Goal: Task Accomplishment & Management: Complete application form

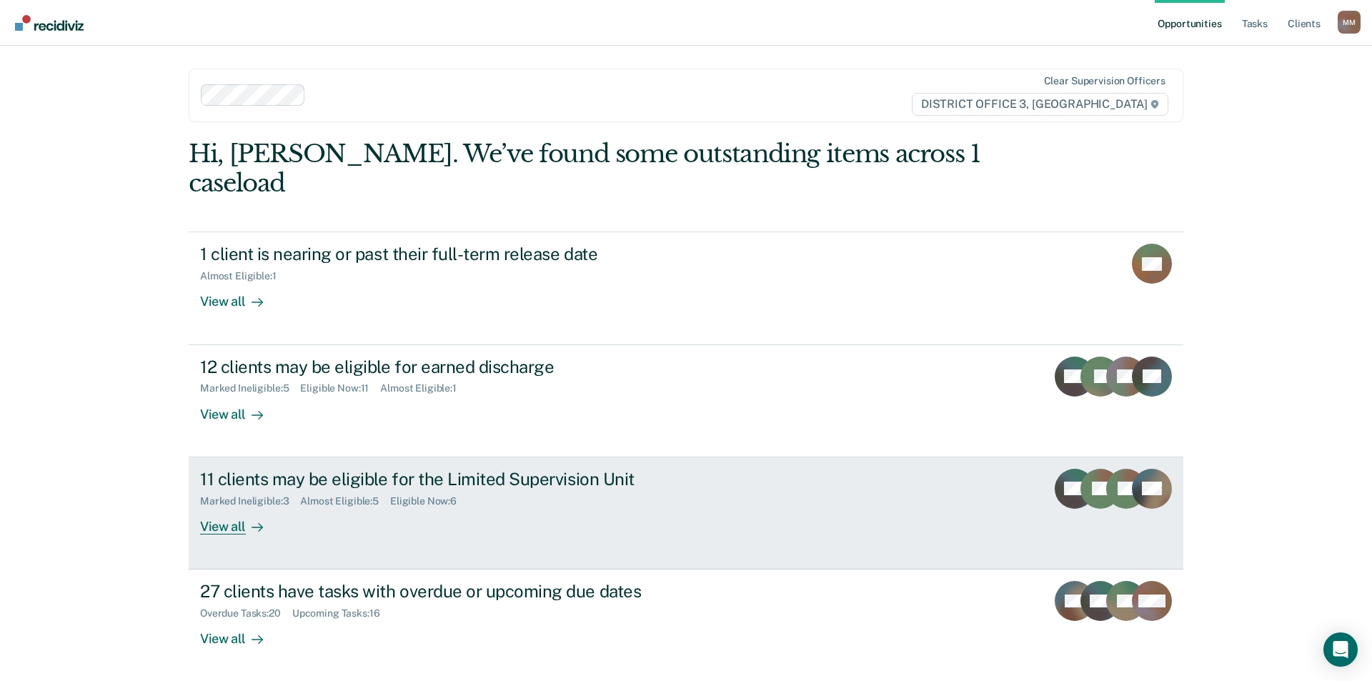
click at [207, 507] on div "View all" at bounding box center [240, 521] width 80 height 28
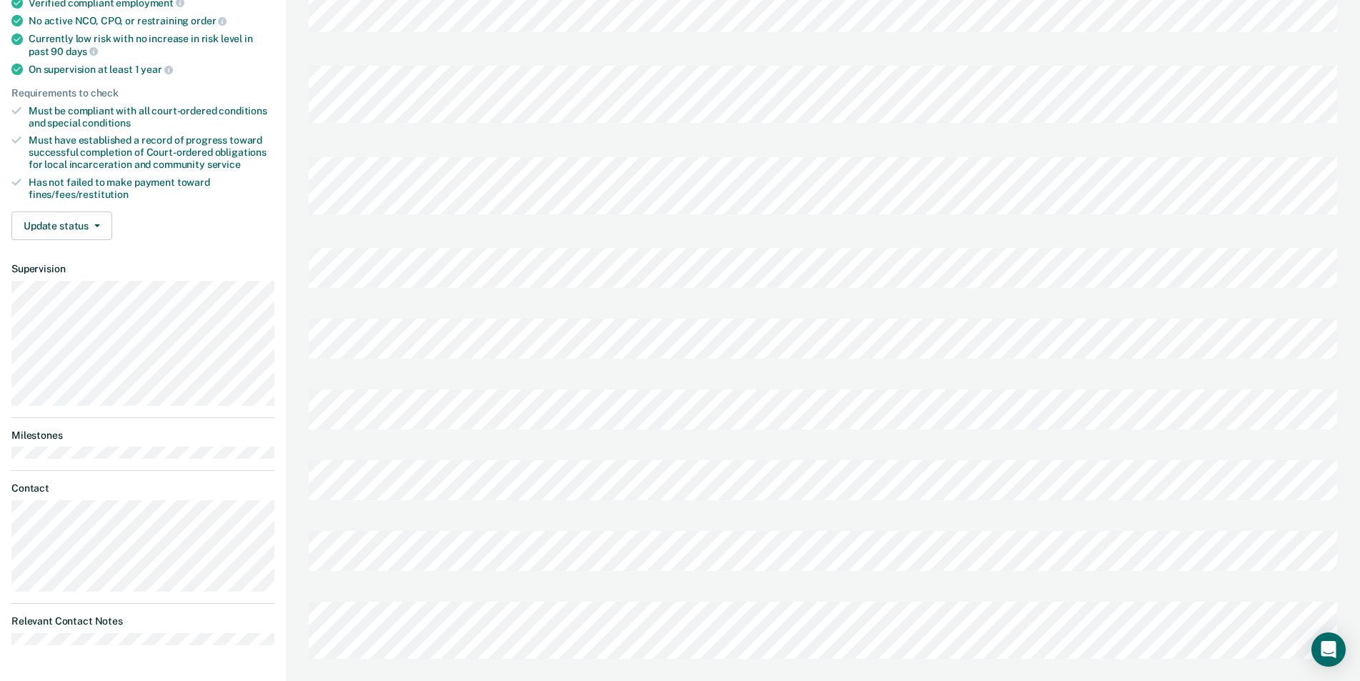
scroll to position [214, 0]
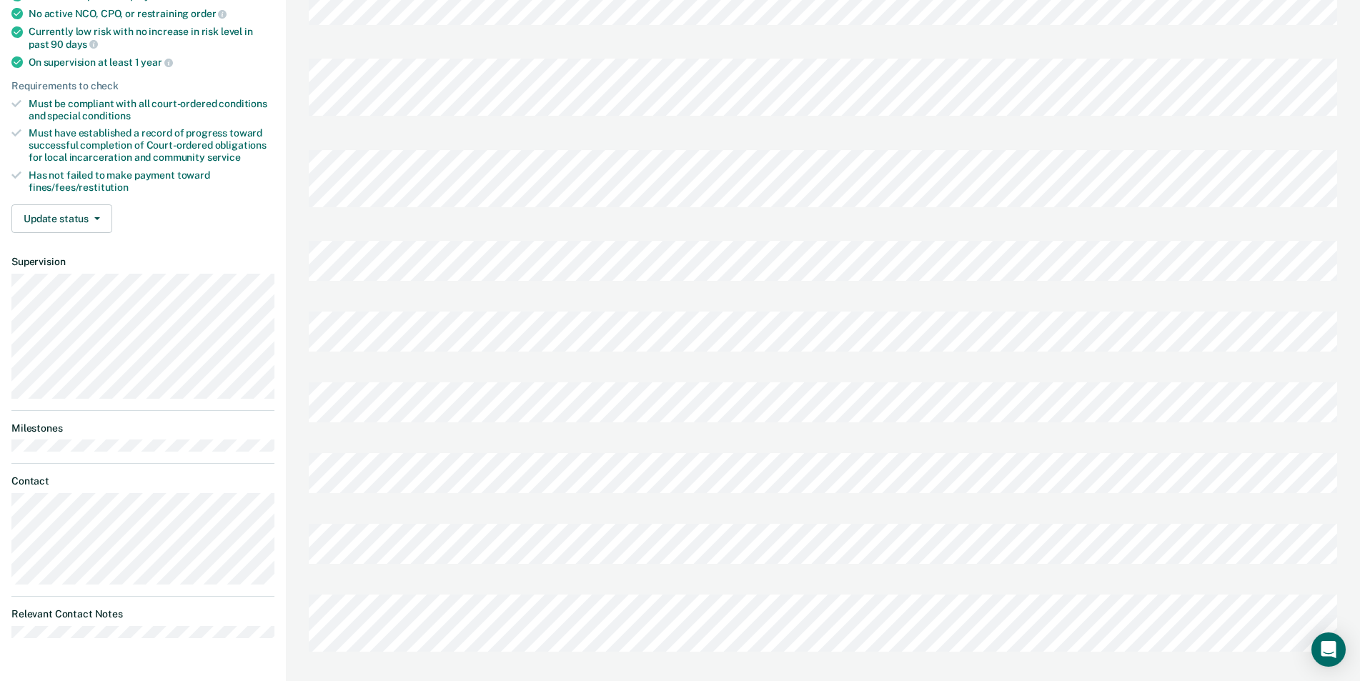
click at [489, 570] on div at bounding box center [823, 577] width 1028 height 14
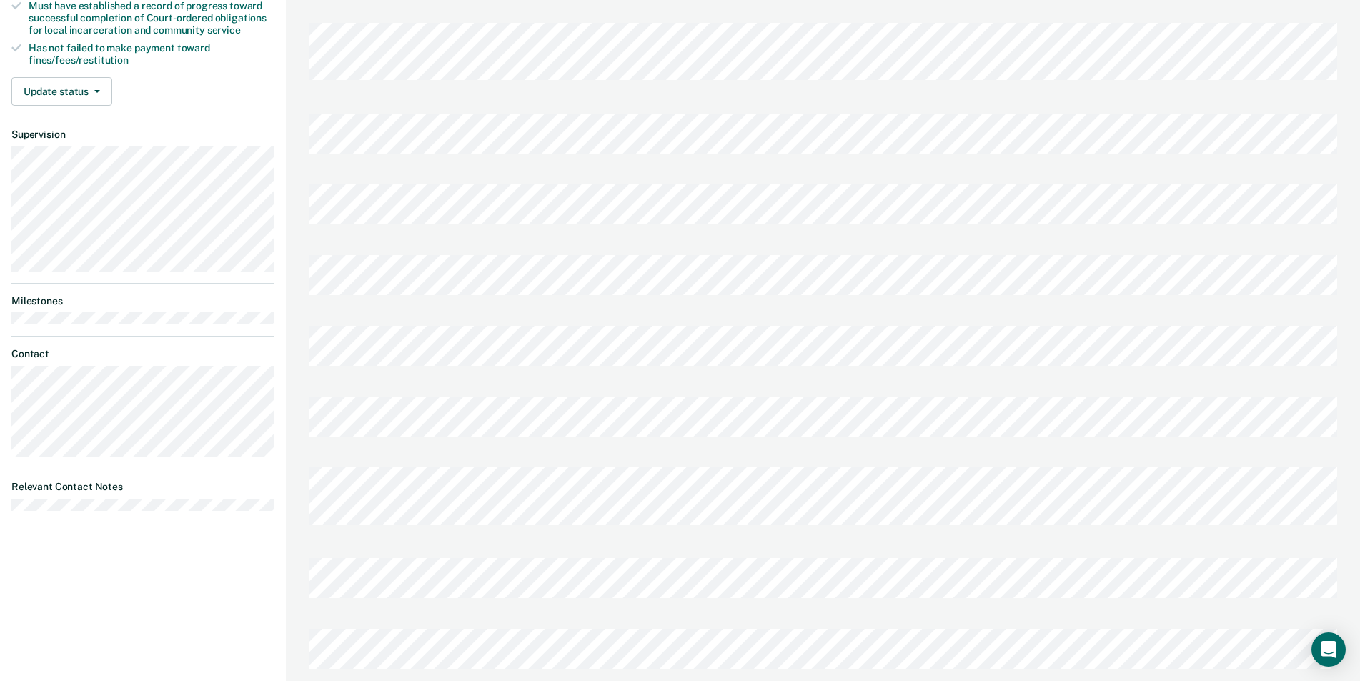
scroll to position [357, 0]
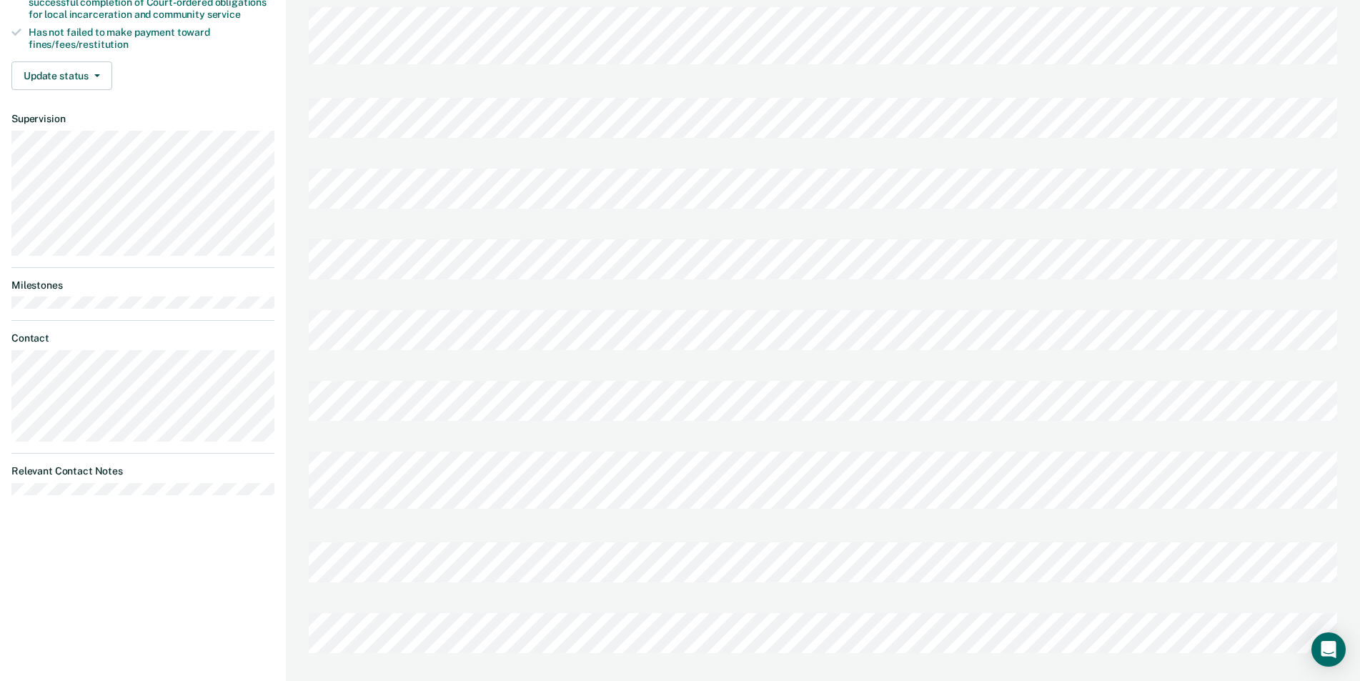
click at [632, 517] on div at bounding box center [823, 524] width 1028 height 14
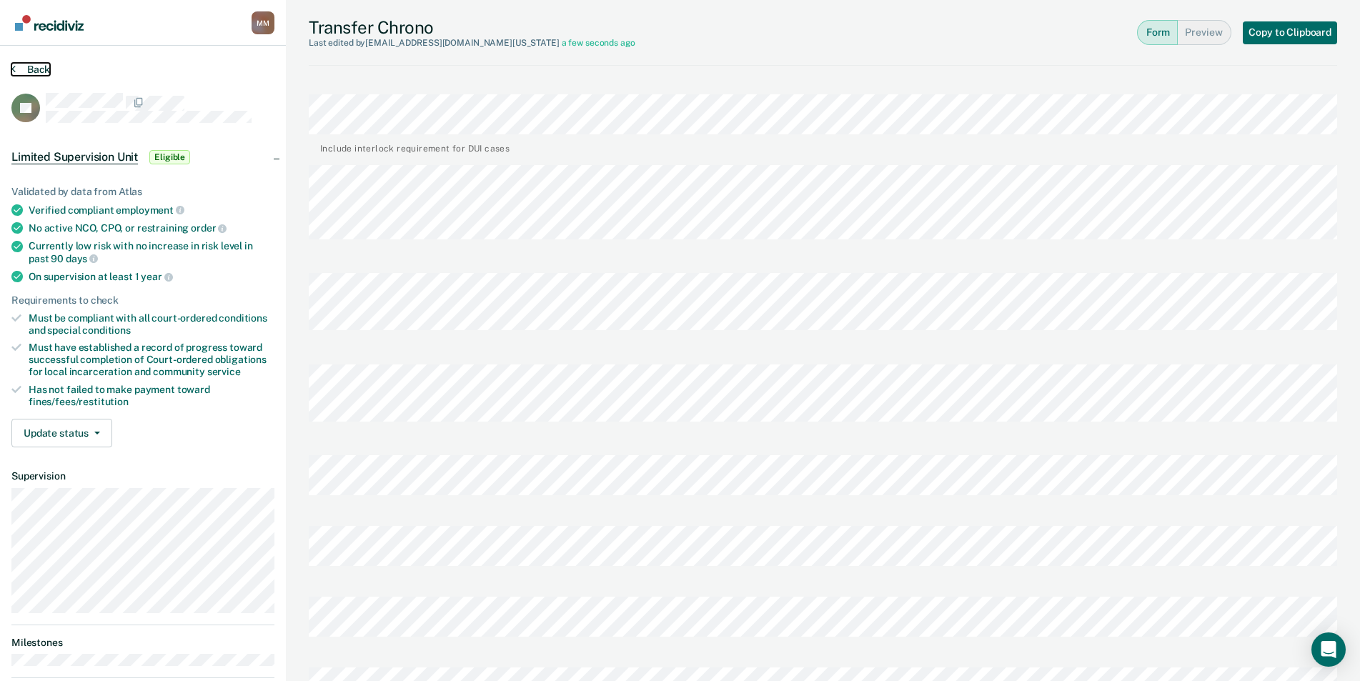
click at [31, 64] on button "Back" at bounding box center [30, 69] width 39 height 13
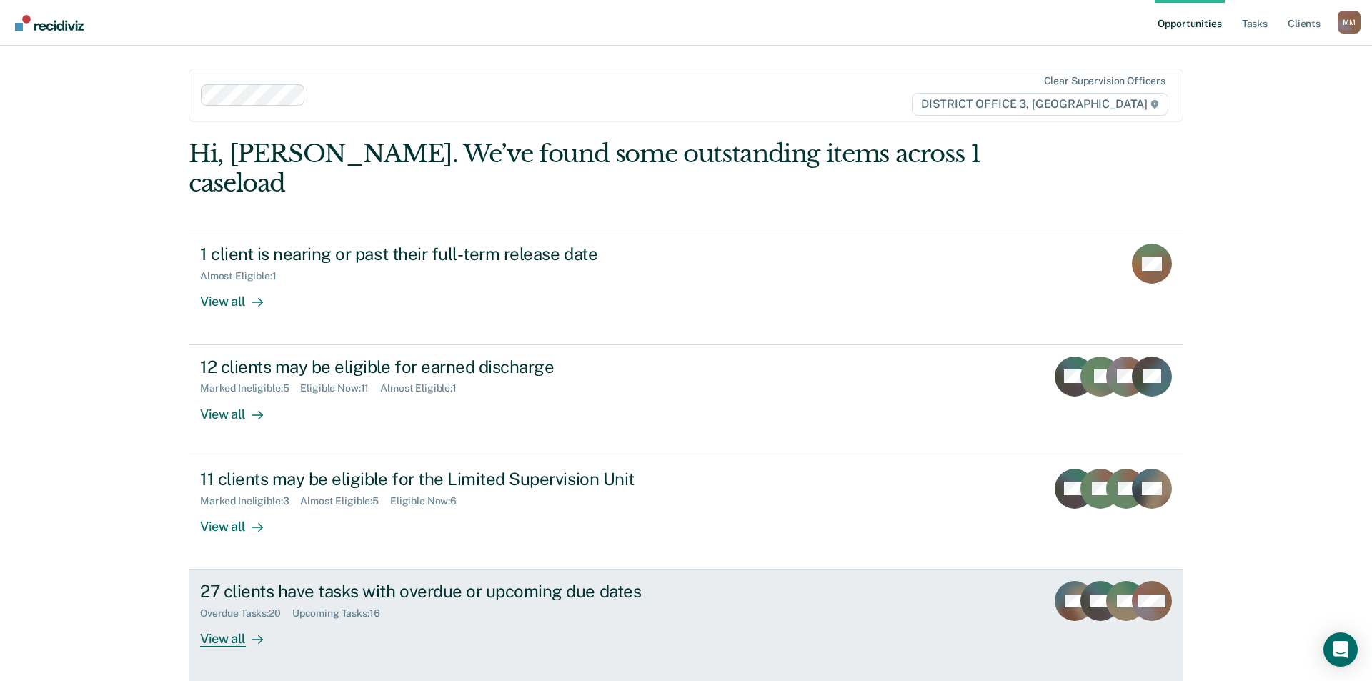
click at [219, 620] on div "View all" at bounding box center [240, 634] width 80 height 28
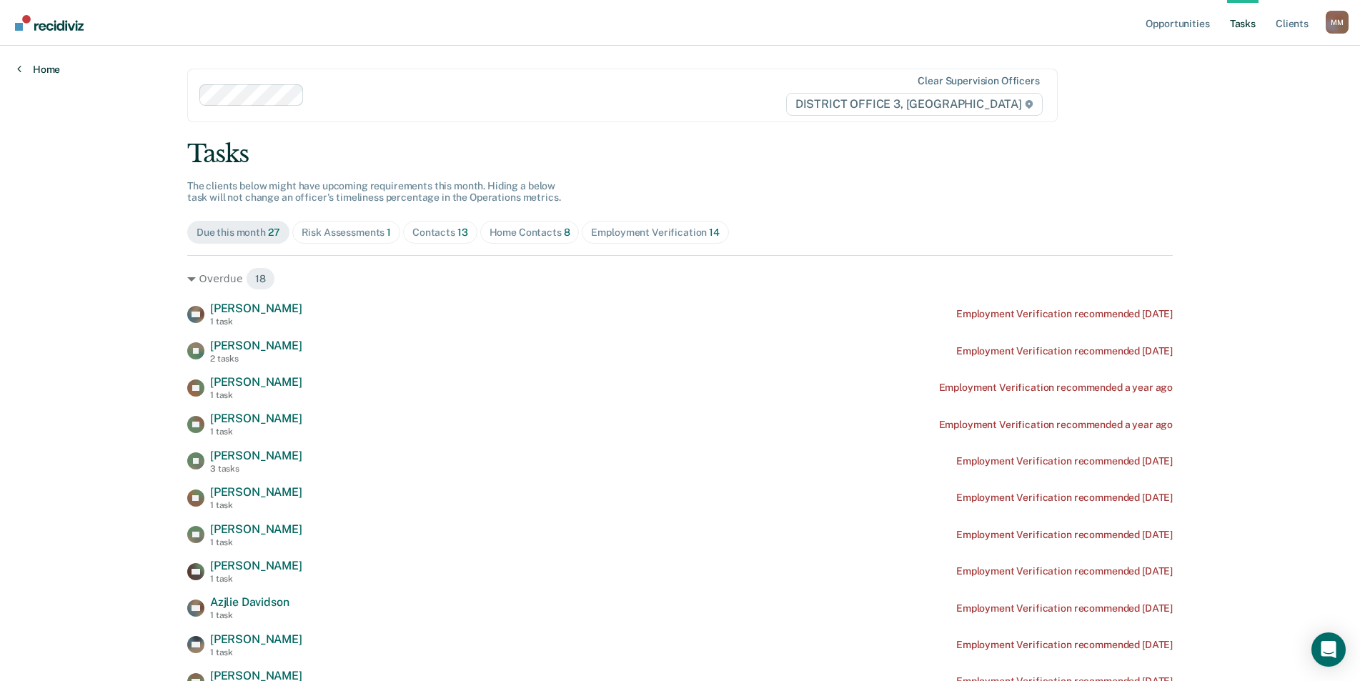
click at [44, 71] on link "Home" at bounding box center [38, 69] width 43 height 13
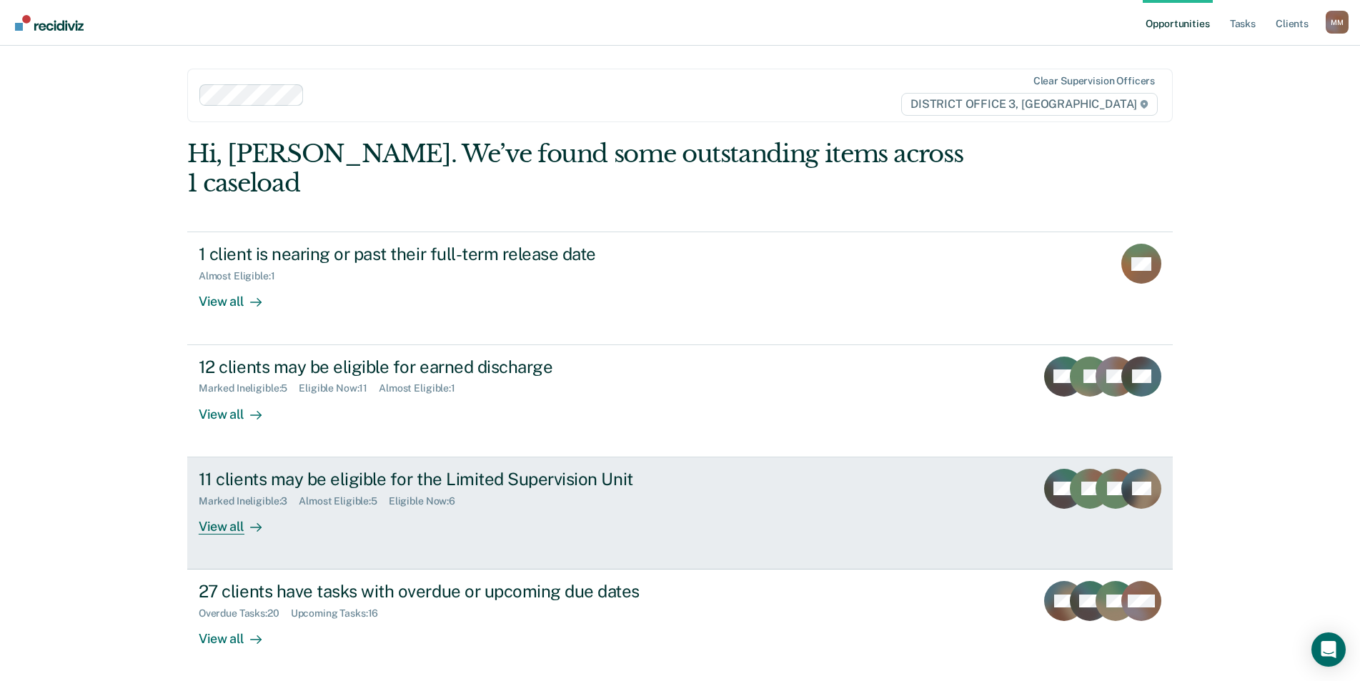
click at [207, 507] on div "View all" at bounding box center [239, 521] width 80 height 28
